Goal: Information Seeking & Learning: Find specific fact

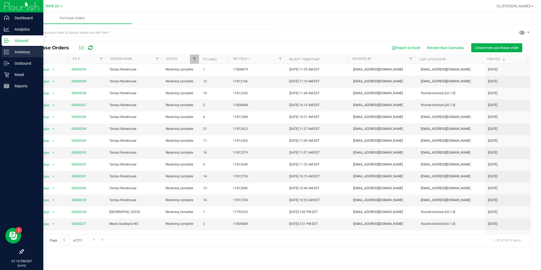
click at [2, 56] on div "Inventory" at bounding box center [23, 52] width 42 height 11
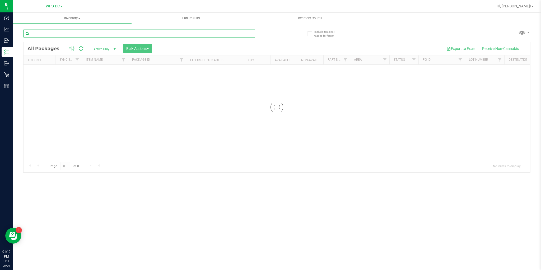
click at [93, 35] on input "text" at bounding box center [139, 34] width 232 height 8
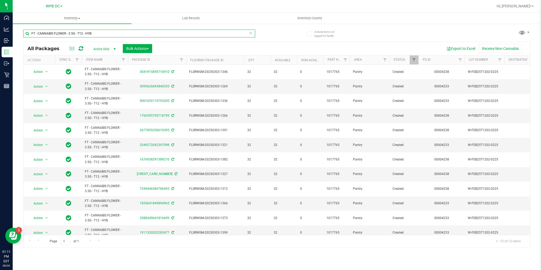
click at [100, 32] on input "FT - CANNABIS FLOWER - 3.5G - T12 - HYB" at bounding box center [139, 34] width 232 height 8
paste input "ZKR - IND"
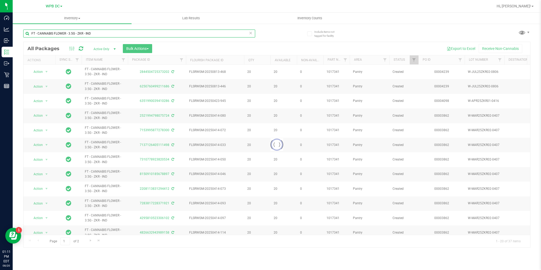
type input "FT - CANNABIS FLOWER - 3.5G - ZKR - IND"
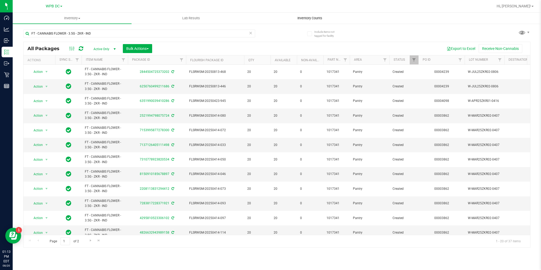
click at [300, 19] on span "Inventory Counts" at bounding box center [310, 18] width 39 height 5
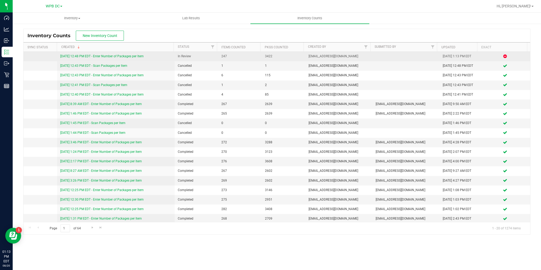
click at [86, 57] on link "[DATE] 12:48 PM EDT - Enter Number of Packages per Item" at bounding box center [102, 56] width 84 height 4
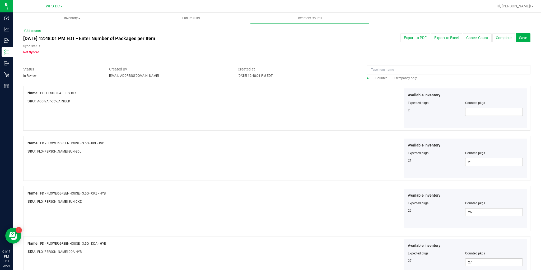
click at [406, 77] on span "Discrepancy only" at bounding box center [405, 78] width 24 height 4
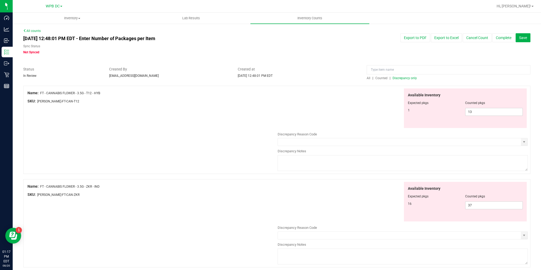
click at [36, 30] on link "All counts" at bounding box center [31, 31] width 17 height 4
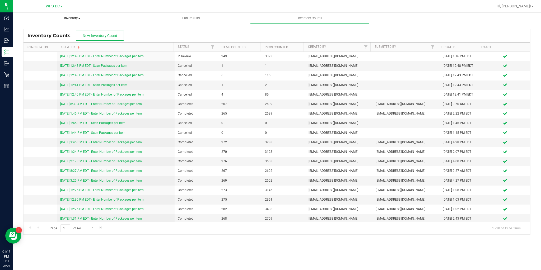
click at [76, 18] on span "Inventory" at bounding box center [72, 18] width 118 height 5
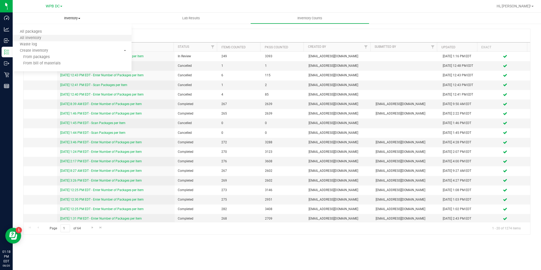
click at [51, 37] on li "All inventory" at bounding box center [72, 38] width 119 height 6
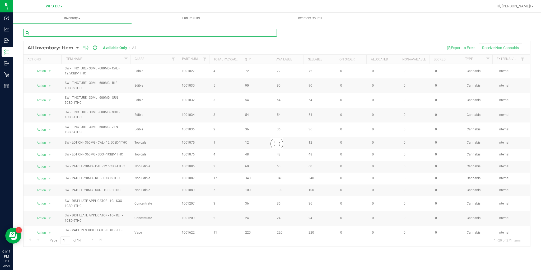
click at [104, 30] on input "text" at bounding box center [150, 33] width 254 height 8
paste input "FT - CANNABIS FLOWER - 3.5G - ZKR - IND"
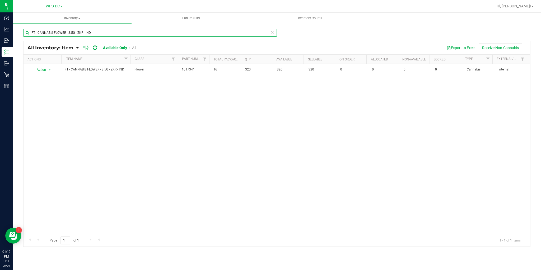
drag, startPoint x: 94, startPoint y: 33, endPoint x: 22, endPoint y: 32, distance: 71.9
click at [22, 32] on div "FT - CANNABIS FLOWER - 3.5G - ZKR - IND All Inventory: Item Item Summary Item (…" at bounding box center [277, 105] width 529 height 165
paste input "T12 - HYB"
drag, startPoint x: 102, startPoint y: 30, endPoint x: 27, endPoint y: 29, distance: 74.6
click at [27, 29] on input "FT - CANNABIS FLOWER - 3.5G - T12 - HYB" at bounding box center [150, 33] width 254 height 8
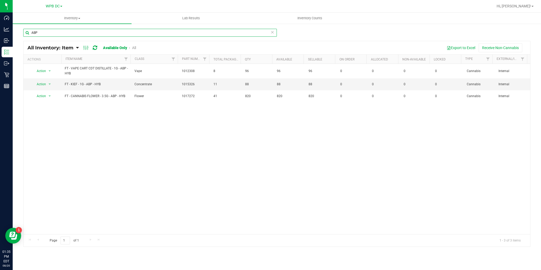
drag, startPoint x: 40, startPoint y: 31, endPoint x: 22, endPoint y: 30, distance: 17.7
click at [22, 30] on div "ABP All Inventory: Item Item Summary Item (default) Item by Strain Item by Loca…" at bounding box center [277, 105] width 529 height 165
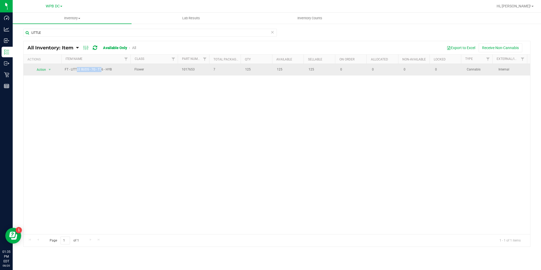
drag, startPoint x: 65, startPoint y: 69, endPoint x: 90, endPoint y: 71, distance: 25.4
click at [90, 71] on span "FT - LITTLE BUDS - 7G - T16 - HYB" at bounding box center [96, 69] width 63 height 5
copy span "FT - LITTLE BUDS"
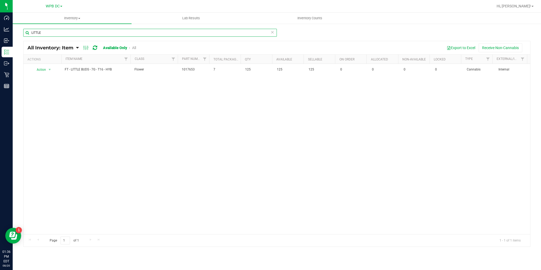
click at [66, 35] on input "LITTLE" at bounding box center [150, 33] width 254 height 8
paste input "FT - LITTLE BUDS - 7G - ABP - HYB"
type input "FT - LITTLE BUDS - 7G - ABP - HYB"
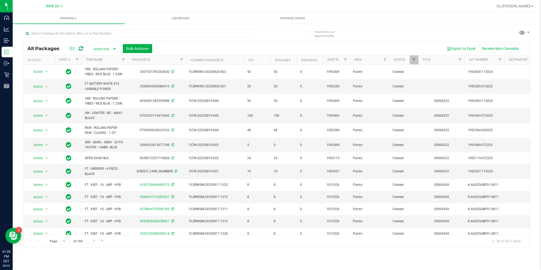
click at [80, 49] on icon at bounding box center [81, 48] width 4 height 5
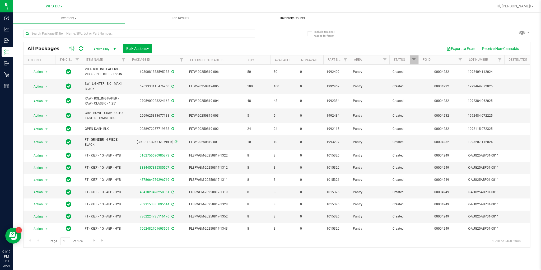
click at [292, 15] on uib-tab-heading "Inventory Counts" at bounding box center [293, 18] width 112 height 11
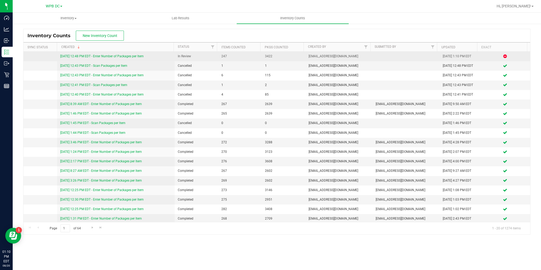
click at [80, 57] on link "[DATE] 12:48 PM EDT - Enter Number of Packages per Item" at bounding box center [102, 56] width 84 height 4
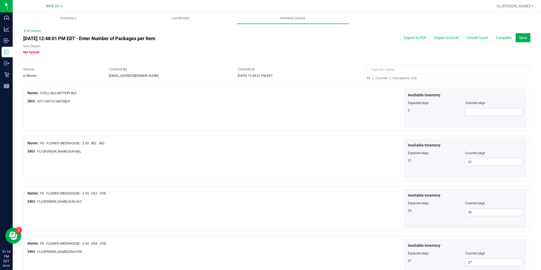
click at [400, 79] on span "Discrepancy only" at bounding box center [405, 78] width 24 height 4
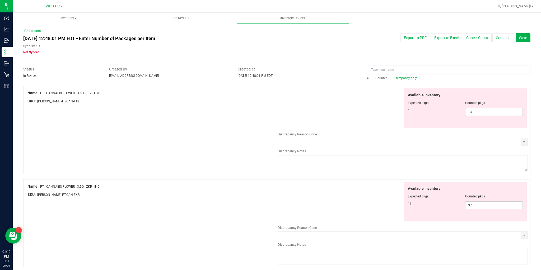
drag, startPoint x: 41, startPoint y: 93, endPoint x: 106, endPoint y: 94, distance: 64.8
click at [106, 94] on div "Name: FT - CANNABIS FLOWER - 3.5G - T12 - HYB" at bounding box center [152, 93] width 250 height 6
copy span "FT - CANNABIS FLOWER - 3.5G - T12 - HYB"
drag, startPoint x: 40, startPoint y: 185, endPoint x: 103, endPoint y: 184, distance: 62.4
click at [103, 184] on div "Name: FT - CANNABIS FLOWER - 3.5G - ZKR - IND" at bounding box center [152, 187] width 250 height 6
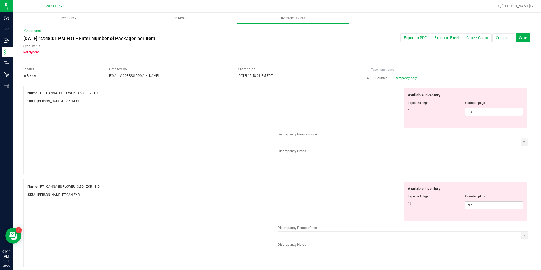
copy span "FT - CANNABIS FLOWER - 3.5G - ZKR - IND"
click at [29, 32] on link "All counts" at bounding box center [31, 31] width 17 height 4
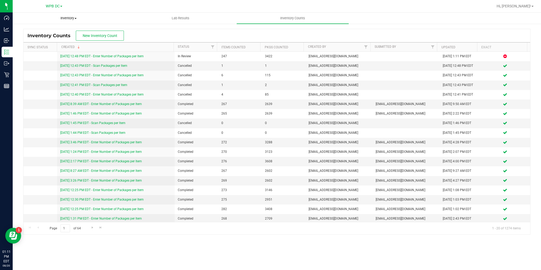
click at [62, 17] on span "Inventory" at bounding box center [69, 18] width 112 height 5
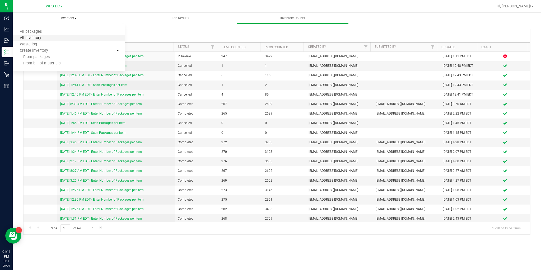
click at [45, 36] on span "All inventory" at bounding box center [31, 38] width 36 height 4
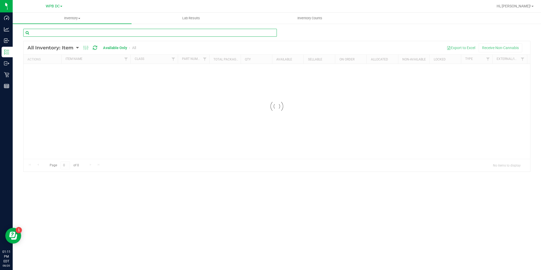
click at [80, 31] on input "text" at bounding box center [150, 33] width 254 height 8
paste input "FT - CANNABIS FLOWER - 3.5G - ZKR - IND"
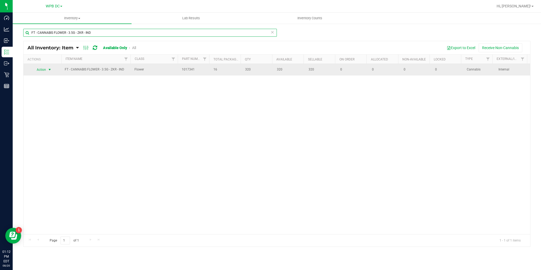
type input "FT - CANNABIS FLOWER - 3.5G - ZKR - IND"
click at [48, 70] on span "select" at bounding box center [50, 70] width 4 height 4
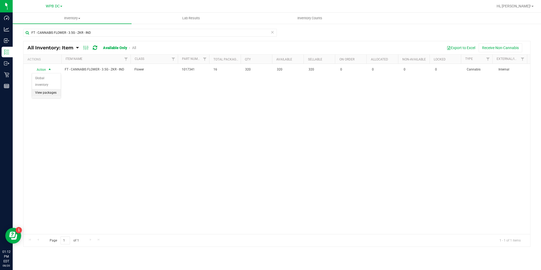
click at [44, 92] on li "View packages" at bounding box center [46, 93] width 29 height 8
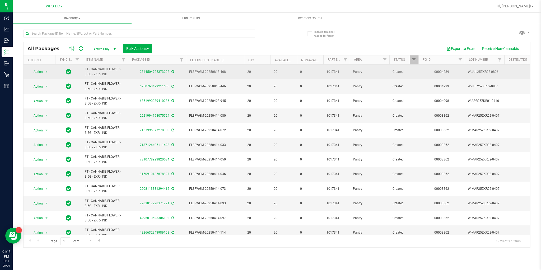
drag, startPoint x: 84, startPoint y: 69, endPoint x: 116, endPoint y: 77, distance: 33.7
click at [116, 77] on td "FT - CANNABIS FLOWER - 3.5G - ZKR - IND" at bounding box center [105, 72] width 46 height 15
copy span "FT - CANNABIS FLOWER - 3.5G - ZKR - IND"
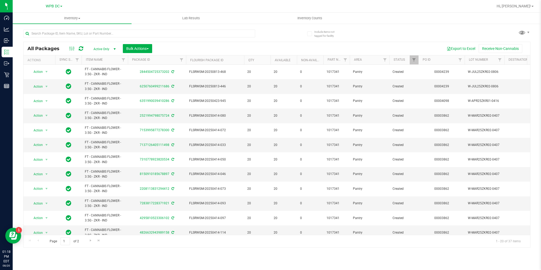
click at [168, 51] on div "Export to Excel Receive Non-Cannabis" at bounding box center [341, 48] width 370 height 9
click at [42, 34] on input "text" at bounding box center [139, 34] width 232 height 8
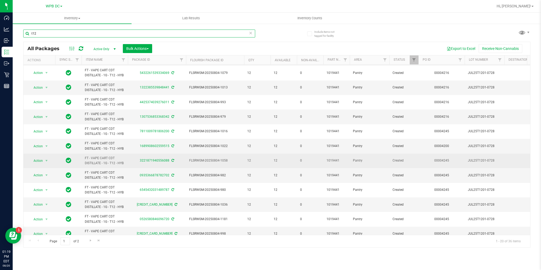
scroll to position [124, 0]
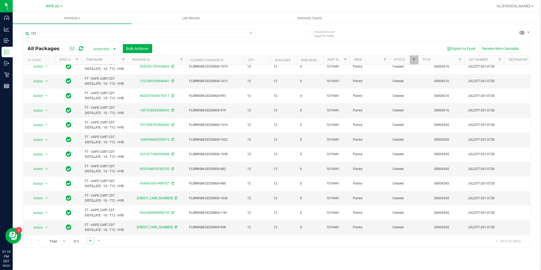
click at [90, 240] on span "Go to the next page" at bounding box center [91, 241] width 4 height 4
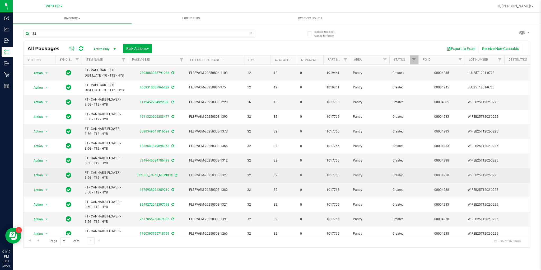
scroll to position [21, 0]
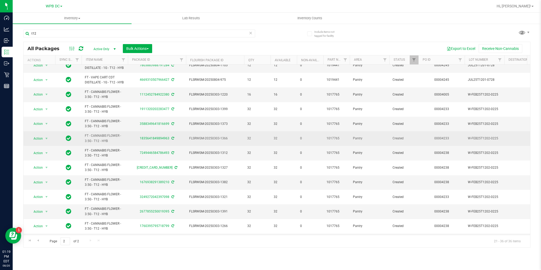
drag, startPoint x: 81, startPoint y: 134, endPoint x: 119, endPoint y: 141, distance: 38.1
click at [119, 141] on td "FT - CANNABIS FLOWER - 3.5G - T12 - HYB" at bounding box center [105, 138] width 46 height 15
copy span "FT - CANNABIS FLOWER - 3.5G - T12 - HYB"
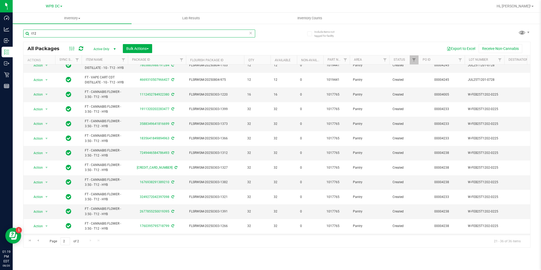
click at [56, 35] on input "t12" at bounding box center [139, 34] width 232 height 8
paste input "FT - CANNABIS FLOWER - 3.5G - T12 - HYB"
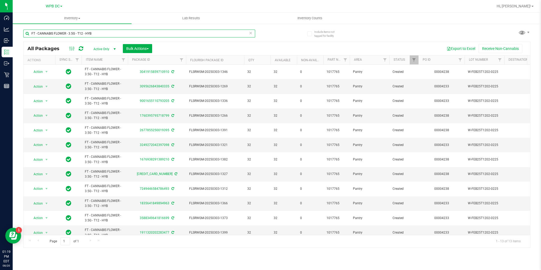
type input "FT - CANNABIS FLOWER - 3.5G - T12 - HYB"
drag, startPoint x: 96, startPoint y: 30, endPoint x: 28, endPoint y: 30, distance: 68.2
click at [28, 30] on input "FT - CANNABIS FLOWER - 3.5G - T12 - HYB" at bounding box center [139, 34] width 232 height 8
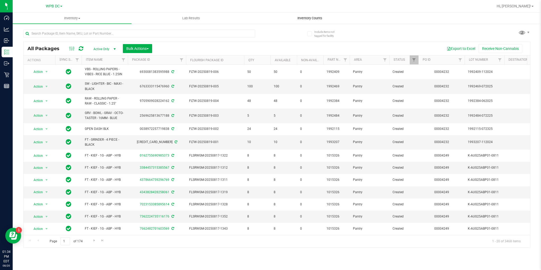
click at [309, 18] on span "Inventory Counts" at bounding box center [310, 18] width 39 height 5
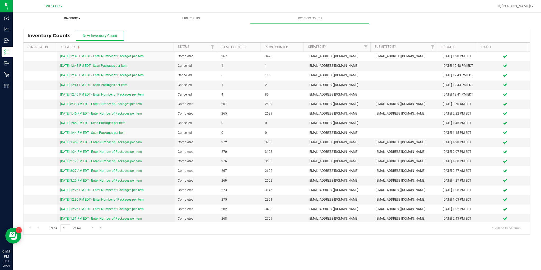
click at [68, 18] on span "Inventory" at bounding box center [72, 18] width 118 height 5
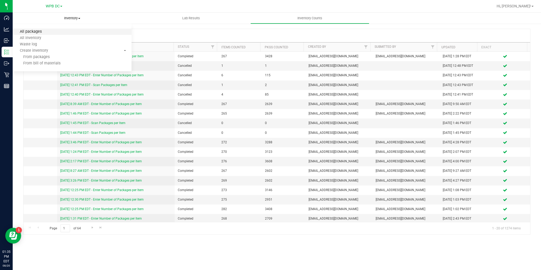
click at [39, 32] on span "All packages" at bounding box center [31, 32] width 36 height 4
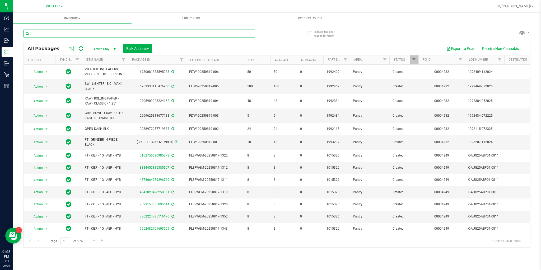
click at [55, 32] on input "text" at bounding box center [139, 34] width 232 height 8
paste input "FT - LITTLE BUDS"
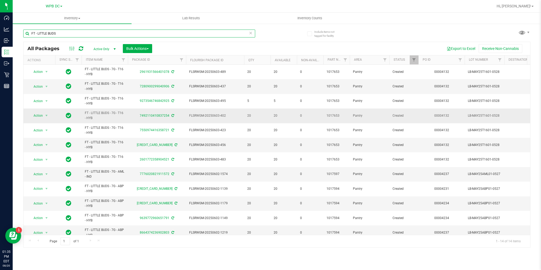
scroll to position [37, 0]
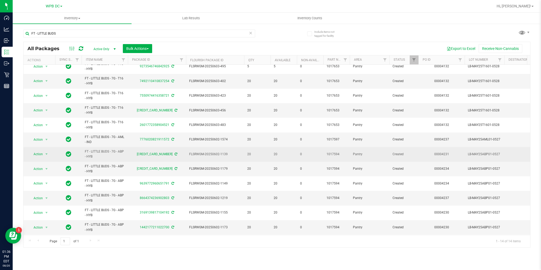
drag, startPoint x: 83, startPoint y: 148, endPoint x: 104, endPoint y: 157, distance: 23.4
click at [104, 157] on td "FT - LITTLE BUDS - 7G - ABP - HYB" at bounding box center [105, 154] width 46 height 15
copy span "FT - LITTLE BUDS - 7G - ABP - HYB"
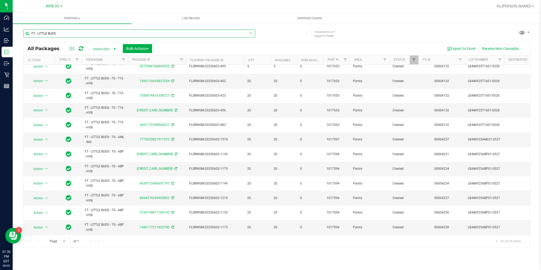
click at [68, 33] on input "FT - LITTLE BUDS" at bounding box center [139, 34] width 232 height 8
paste input "- 7G - ABP - HYB"
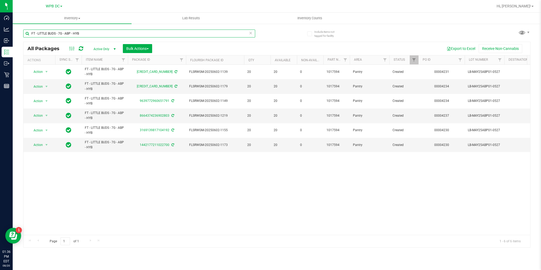
drag, startPoint x: 81, startPoint y: 33, endPoint x: 24, endPoint y: 30, distance: 57.2
click at [24, 30] on input "FT - LITTLE BUDS - 7G - ABP - HYB" at bounding box center [139, 34] width 232 height 8
type input "FT - LITTLE BUDS - 7G - ABP - HYB"
click at [105, 41] on div "FT - LITTLE BUDS - 7G - ABP - HYB" at bounding box center [139, 36] width 232 height 12
